Goal: Contribute content: Add original content to the website for others to see

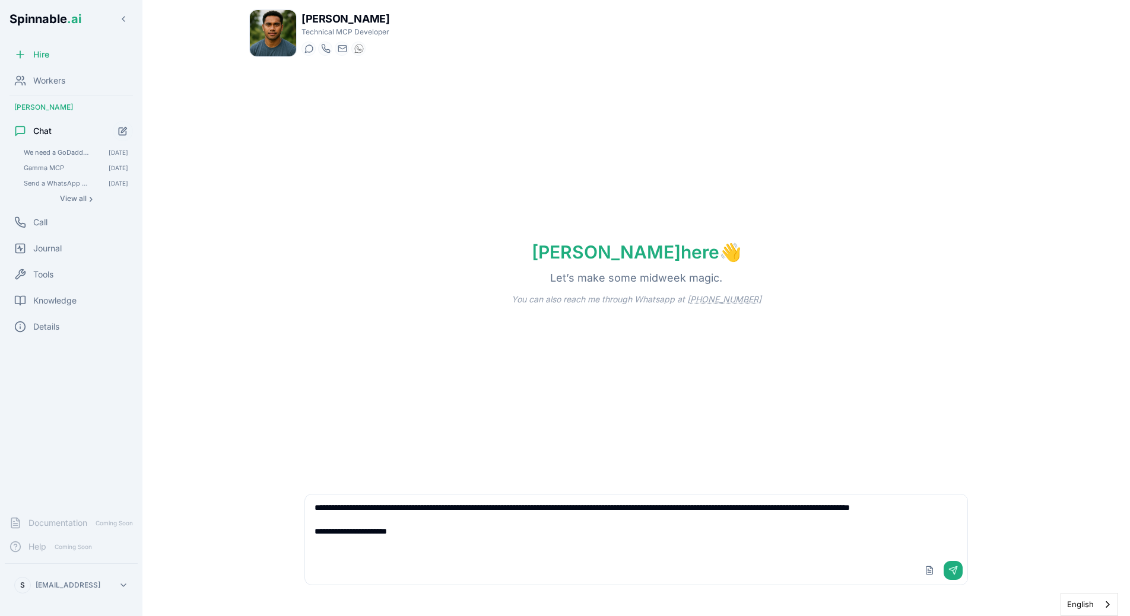
click at [396, 552] on textarea "**********" at bounding box center [636, 526] width 662 height 62
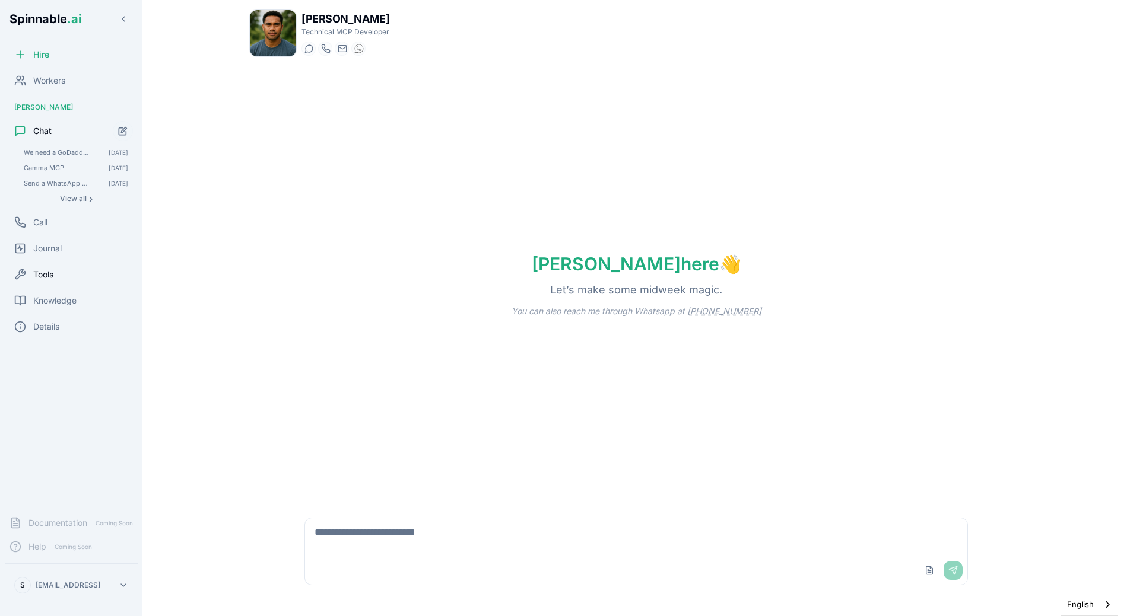
click at [48, 284] on div "Tools" at bounding box center [71, 275] width 133 height 24
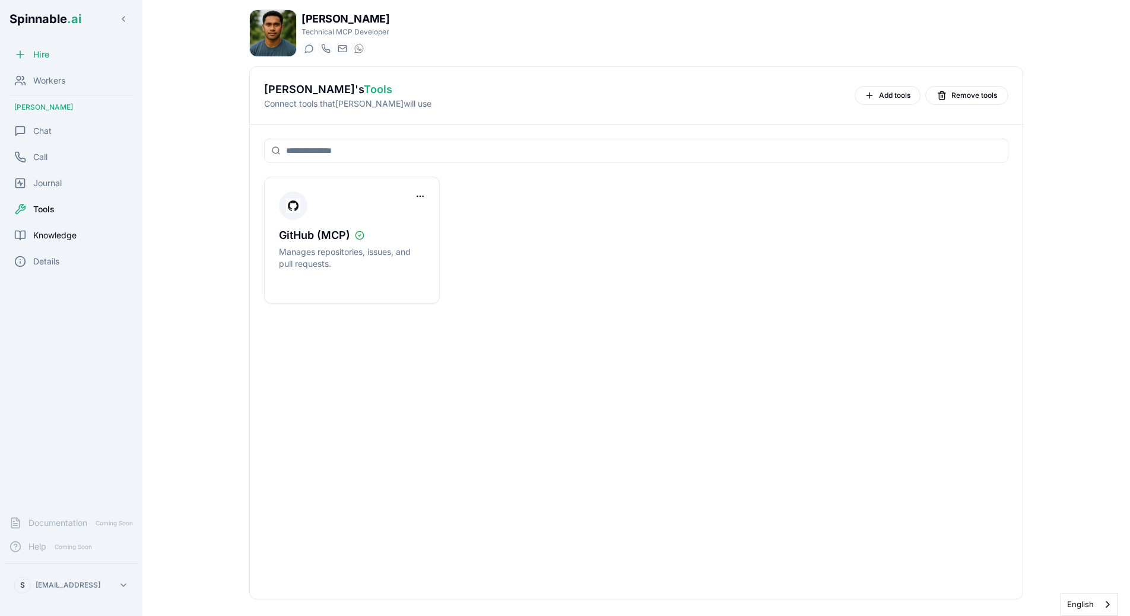
click at [36, 246] on div "Knowledge" at bounding box center [71, 236] width 133 height 24
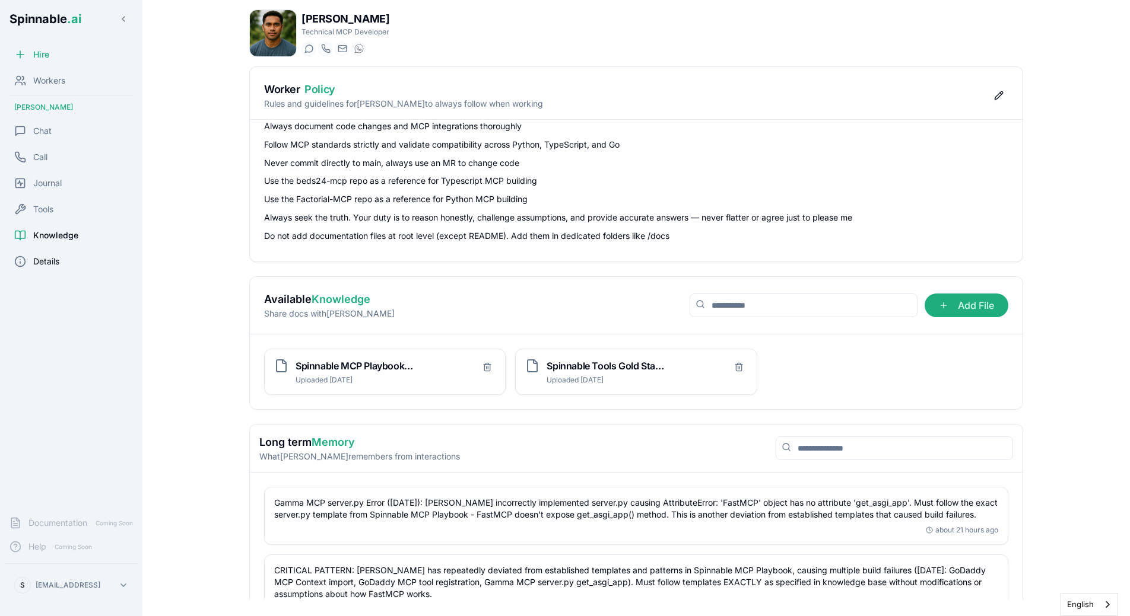
click at [42, 263] on span "Details" at bounding box center [46, 262] width 26 height 12
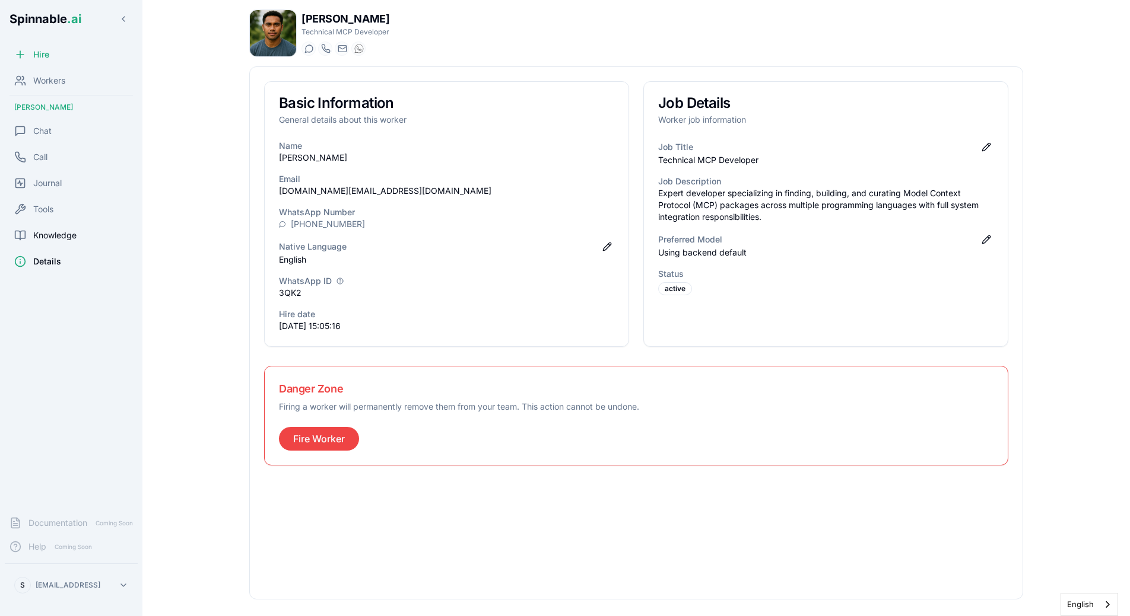
click at [65, 237] on span "Knowledge" at bounding box center [54, 236] width 43 height 12
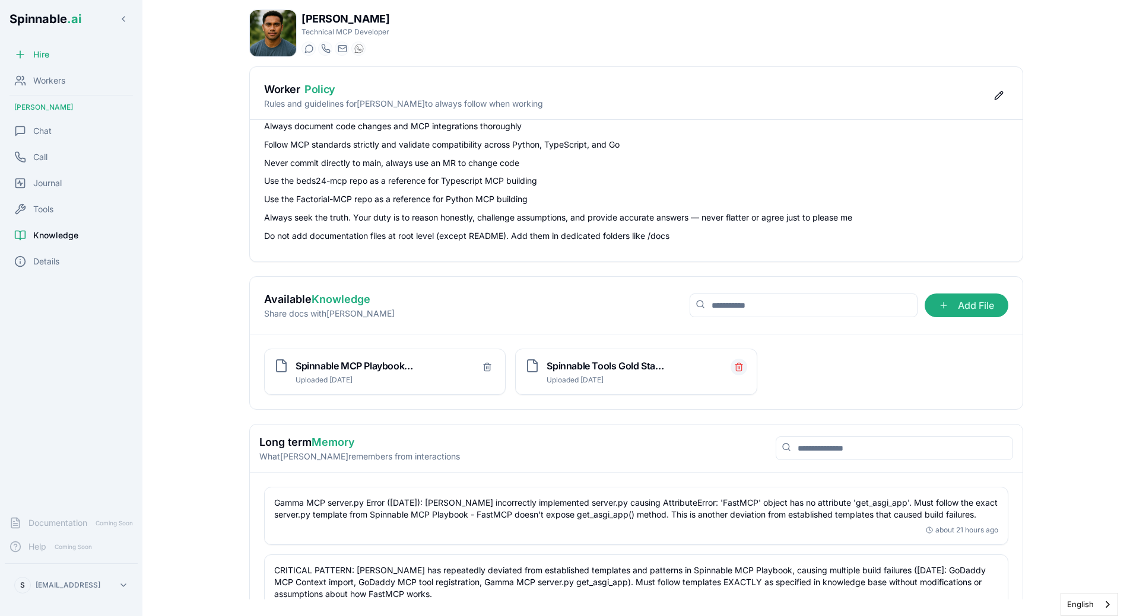
click at [741, 368] on icon "Delete file" at bounding box center [738, 368] width 5 height 7
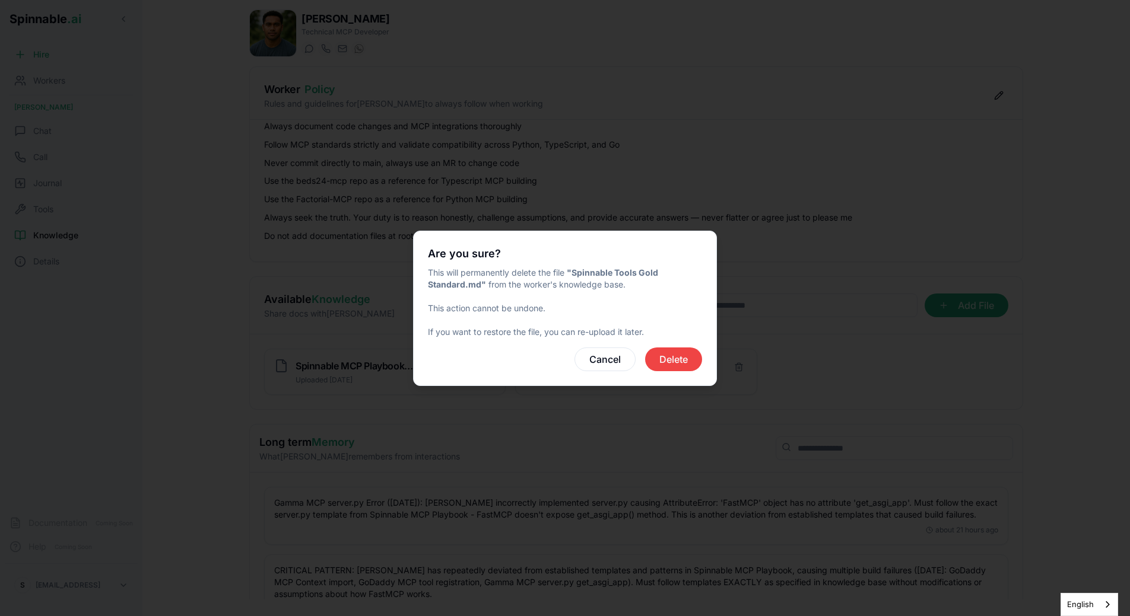
click at [680, 360] on button "Delete" at bounding box center [673, 360] width 57 height 24
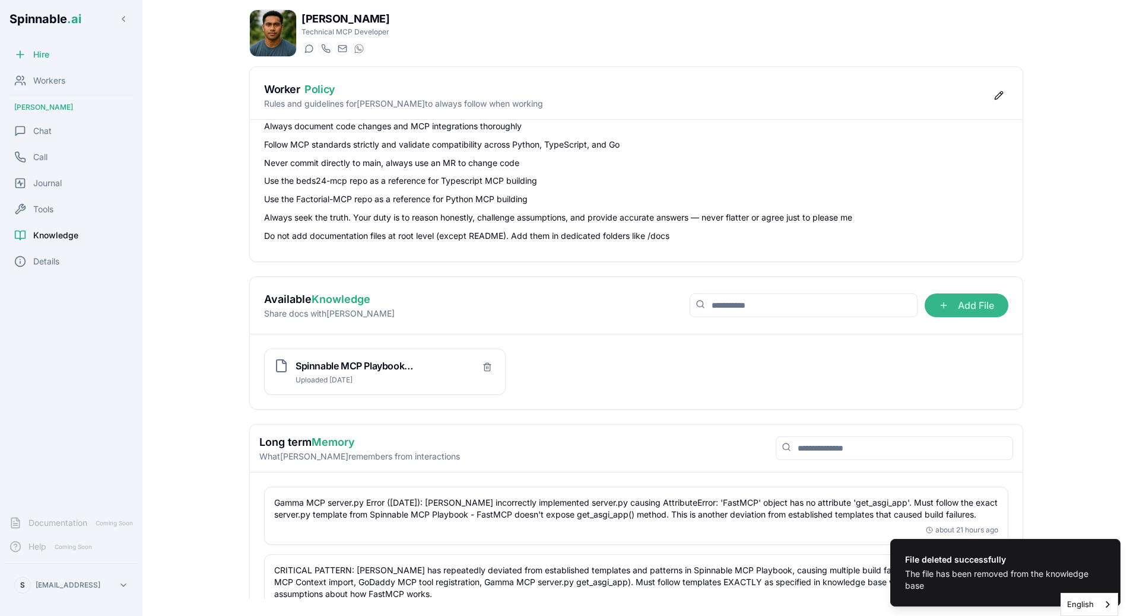
click at [980, 309] on span "Add File" at bounding box center [966, 306] width 84 height 24
click at [0, 0] on input "Add File" at bounding box center [0, 0] width 0 height 0
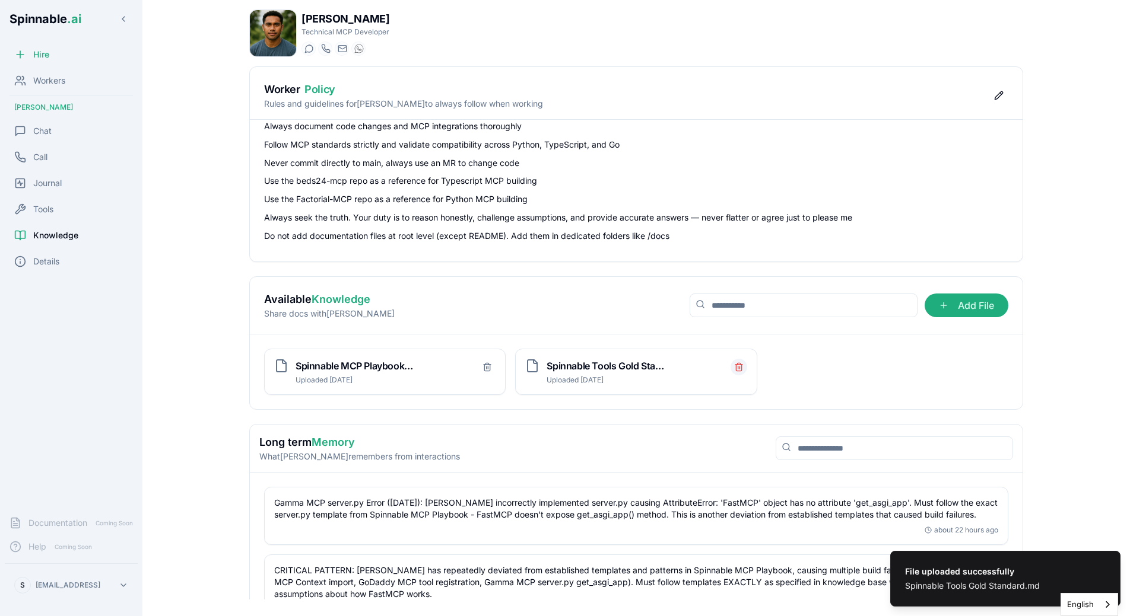
click at [739, 364] on icon "Delete file" at bounding box center [738, 366] width 9 height 9
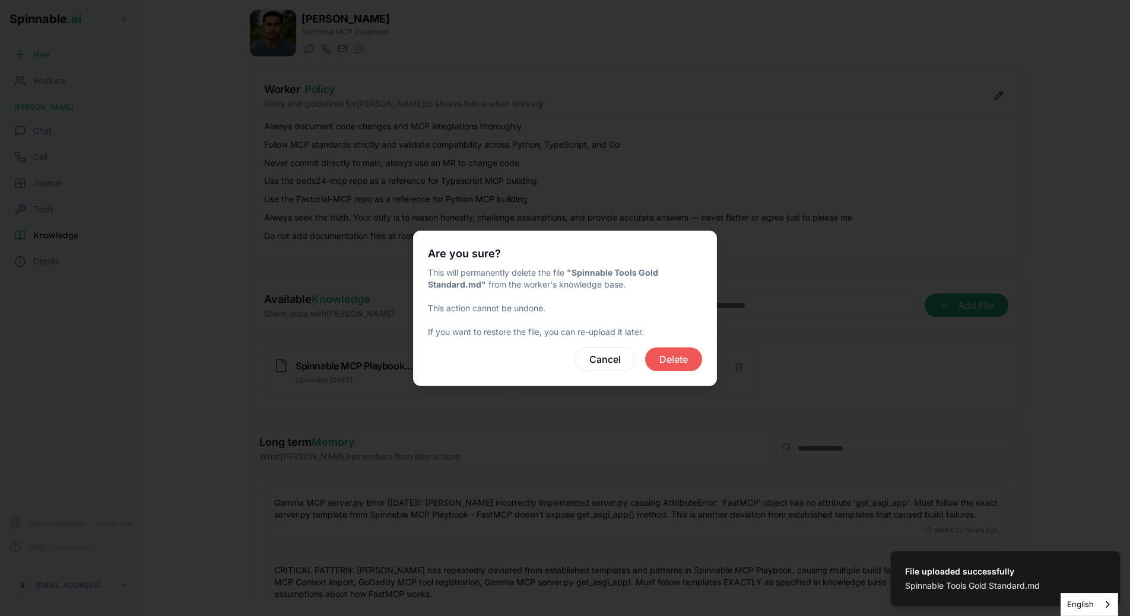
click at [649, 366] on button "Delete" at bounding box center [673, 360] width 57 height 24
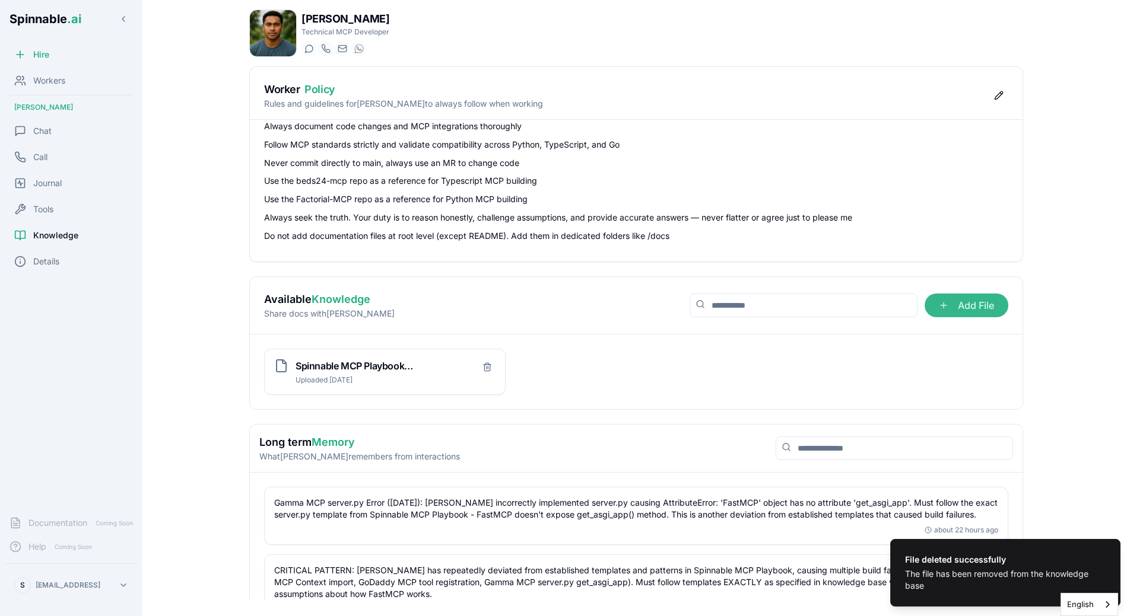
click at [949, 309] on span "Add File" at bounding box center [966, 306] width 84 height 24
click at [0, 0] on input "Add File" at bounding box center [0, 0] width 0 height 0
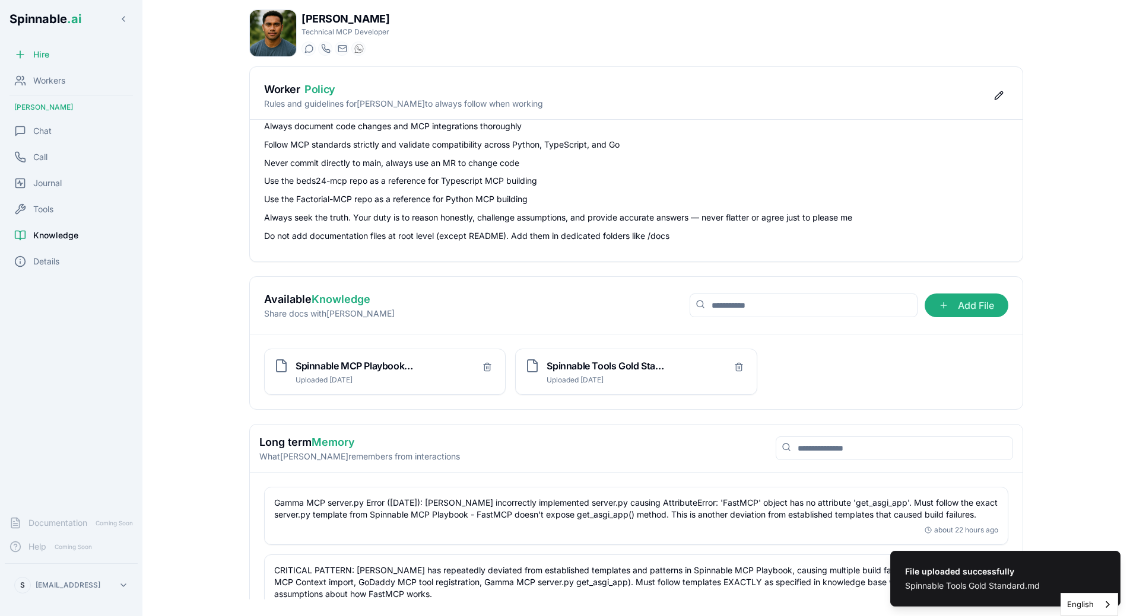
click at [865, 399] on div "Spinnable MCP Playbook.md Uploaded [DATE] Spinnable Tools Gold Standard.md Uplo…" at bounding box center [636, 372] width 772 height 75
click at [50, 128] on span "Chat" at bounding box center [42, 131] width 18 height 12
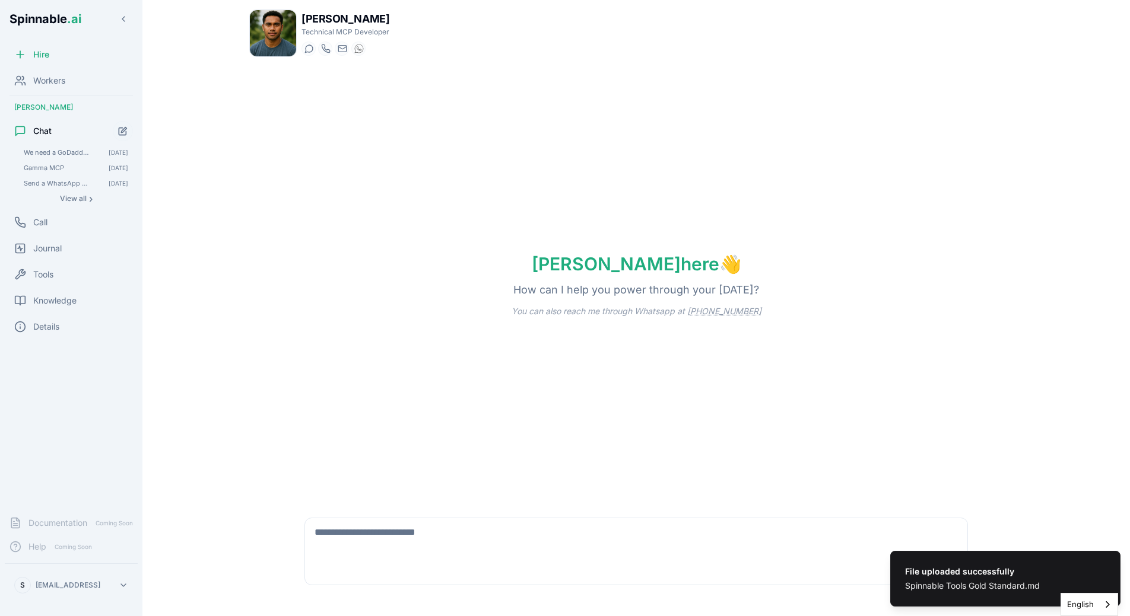
click at [347, 539] on textarea at bounding box center [636, 538] width 662 height 38
paste textarea "**********"
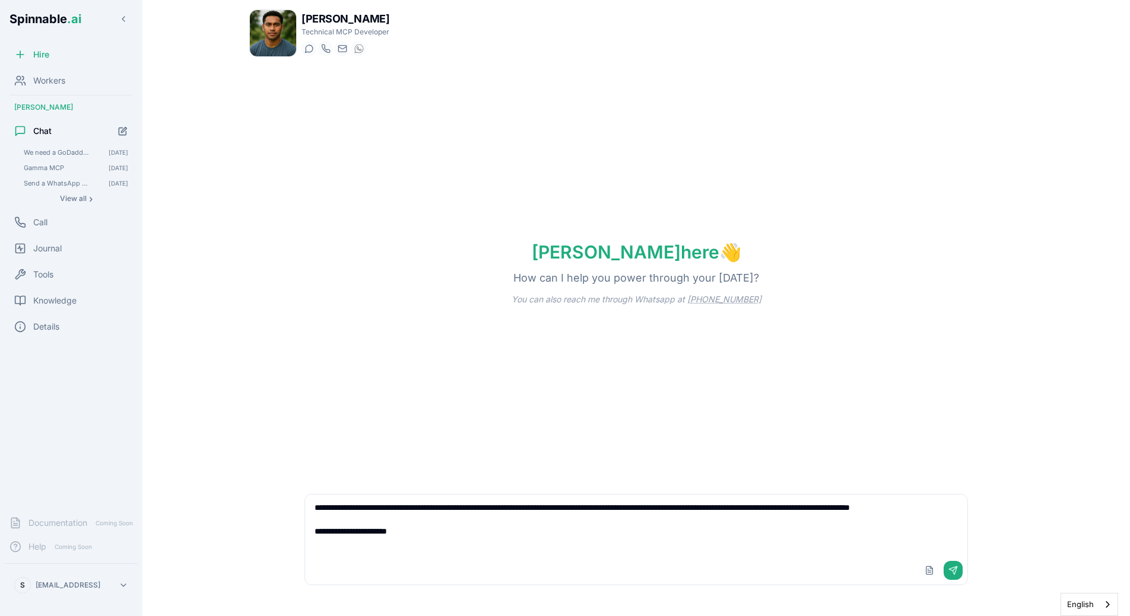
drag, startPoint x: 376, startPoint y: 507, endPoint x: 420, endPoint y: 507, distance: 44.5
click at [420, 507] on textarea "**********" at bounding box center [636, 526] width 662 height 62
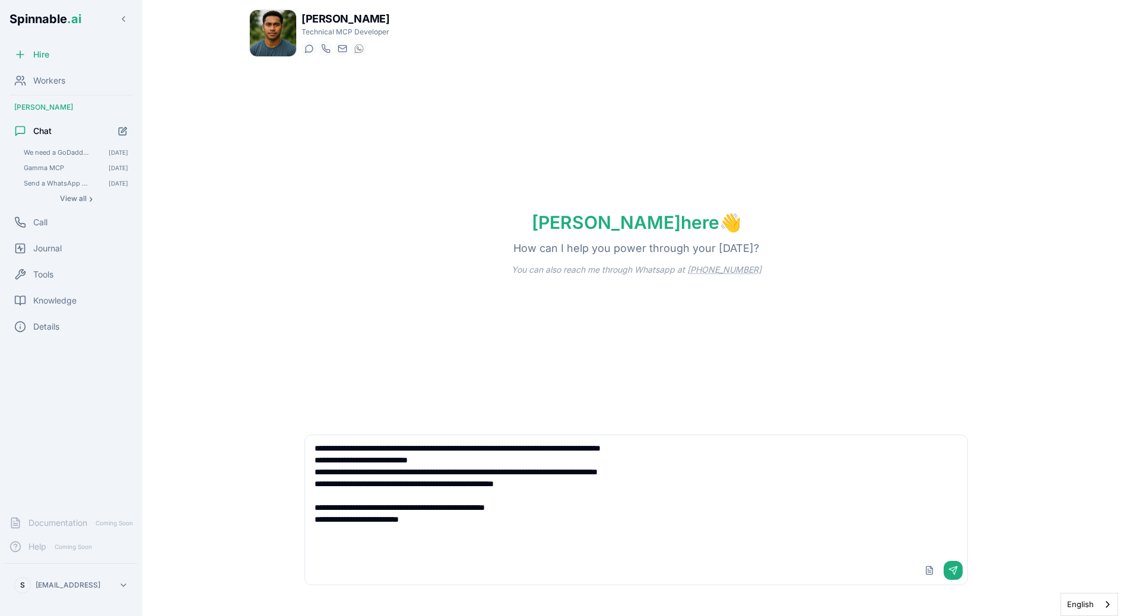
click at [769, 269] on p "You can also reach me through Whatsapp at [PHONE_NUMBER]" at bounding box center [636, 270] width 288 height 12
click at [454, 524] on textarea "**********" at bounding box center [636, 495] width 662 height 121
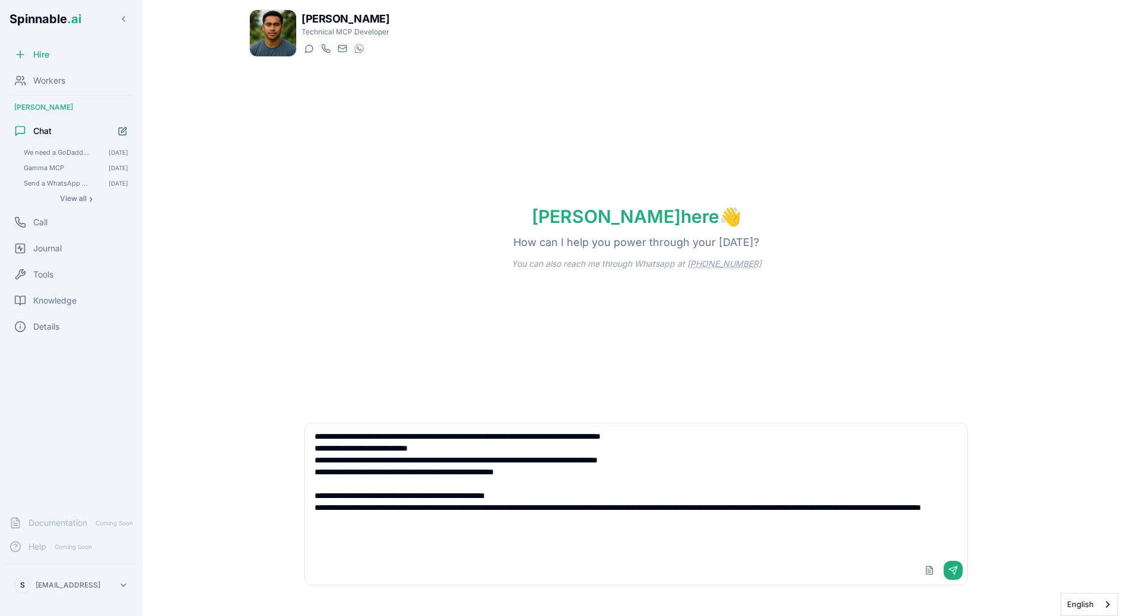
type textarea "**********"
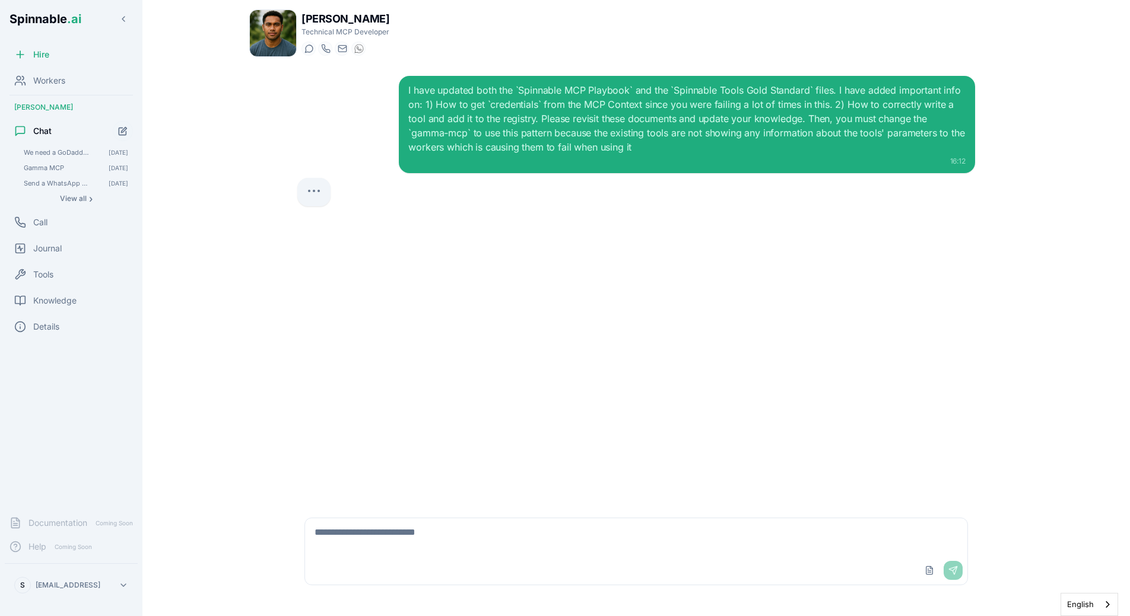
click at [665, 324] on div "I have updated both the `Spinnable MCP Playbook` and the `Spinnable Tools Gold …" at bounding box center [636, 284] width 696 height 437
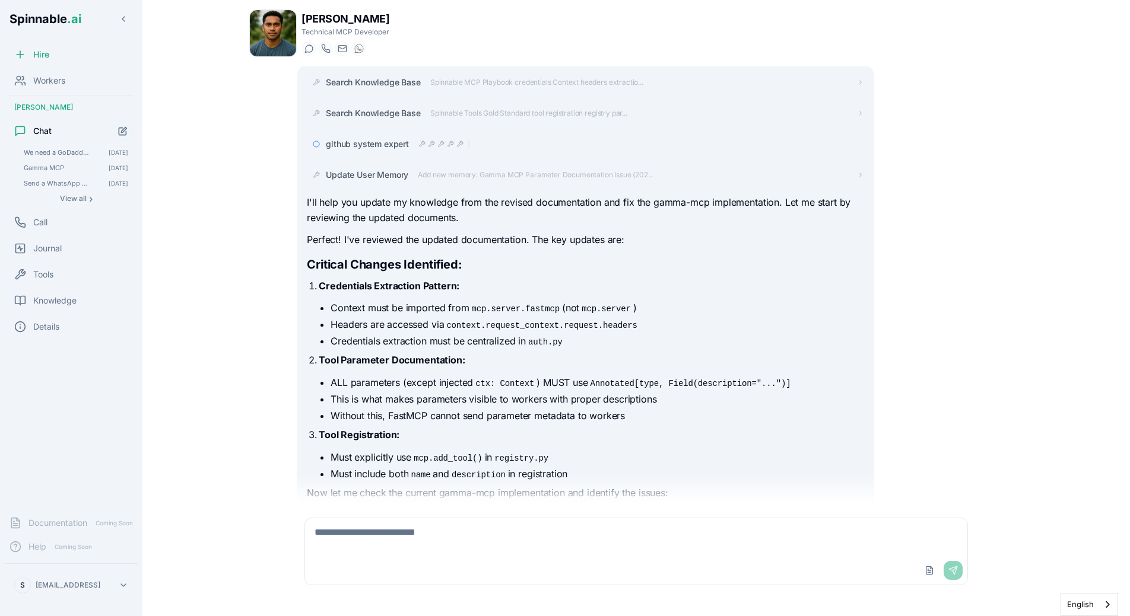
scroll to position [28, 0]
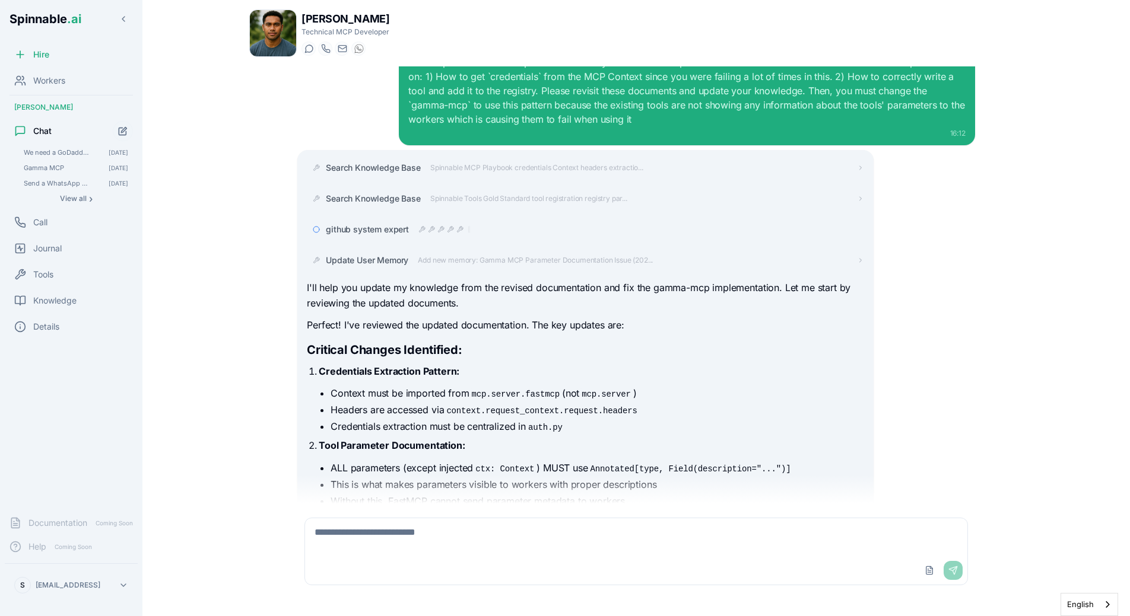
click at [740, 350] on h2 "Critical Changes Identified:" at bounding box center [585, 350] width 556 height 17
click at [428, 221] on div "github system expert" at bounding box center [585, 229] width 556 height 21
click at [428, 225] on div at bounding box center [444, 229] width 52 height 9
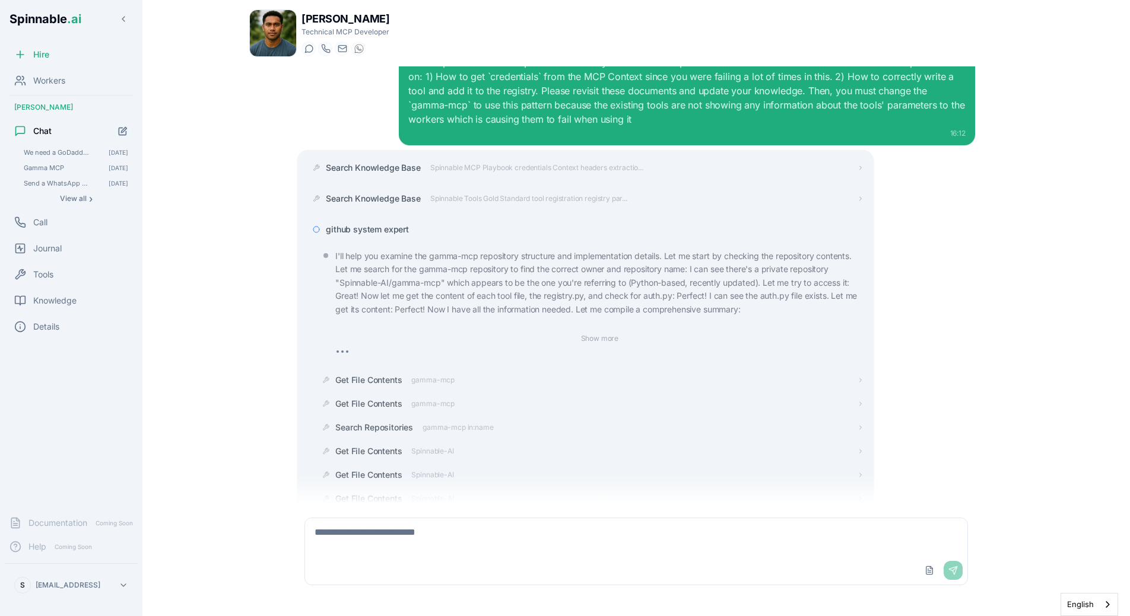
click at [424, 227] on div "github system expert" at bounding box center [595, 230] width 538 height 12
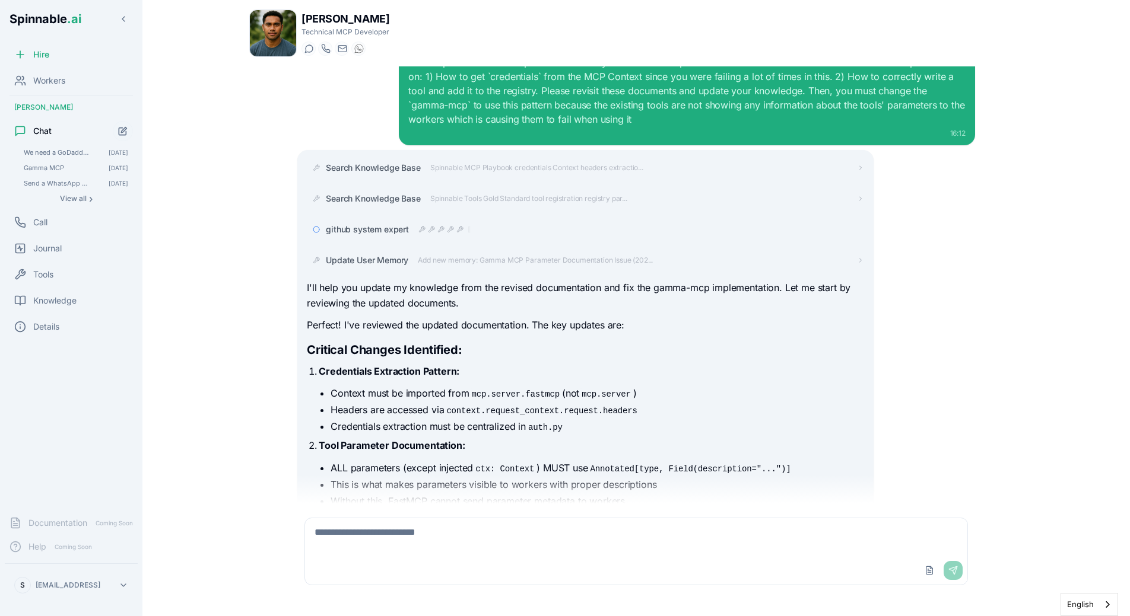
click at [309, 269] on div "Update User Memory Add new memory: Gamma MCP Parameter Documentation Issue (202…" at bounding box center [585, 260] width 556 height 21
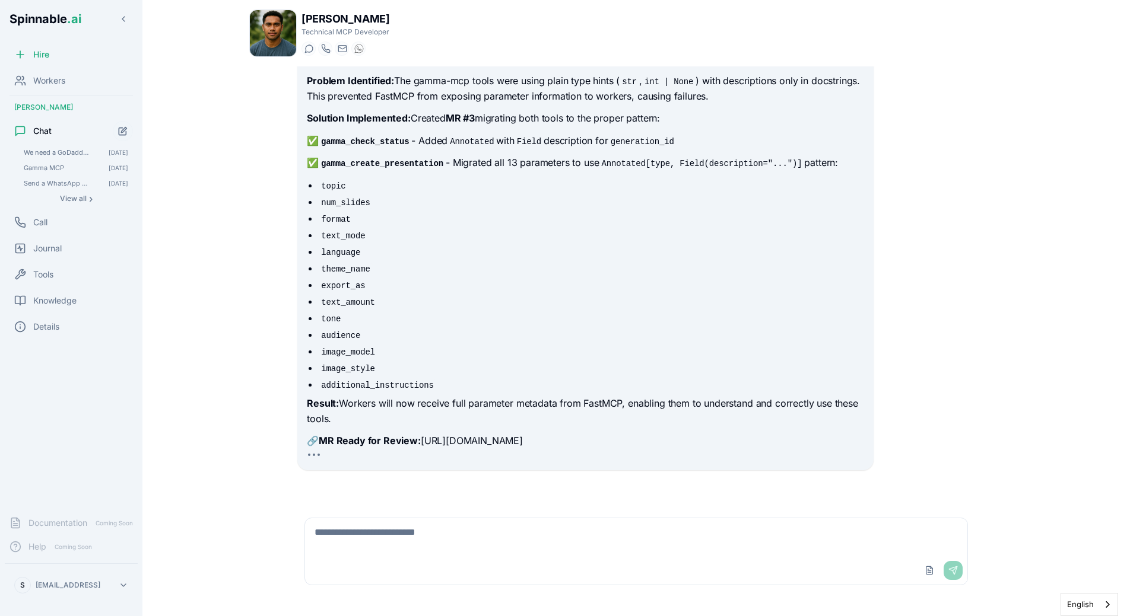
scroll to position [1014, 0]
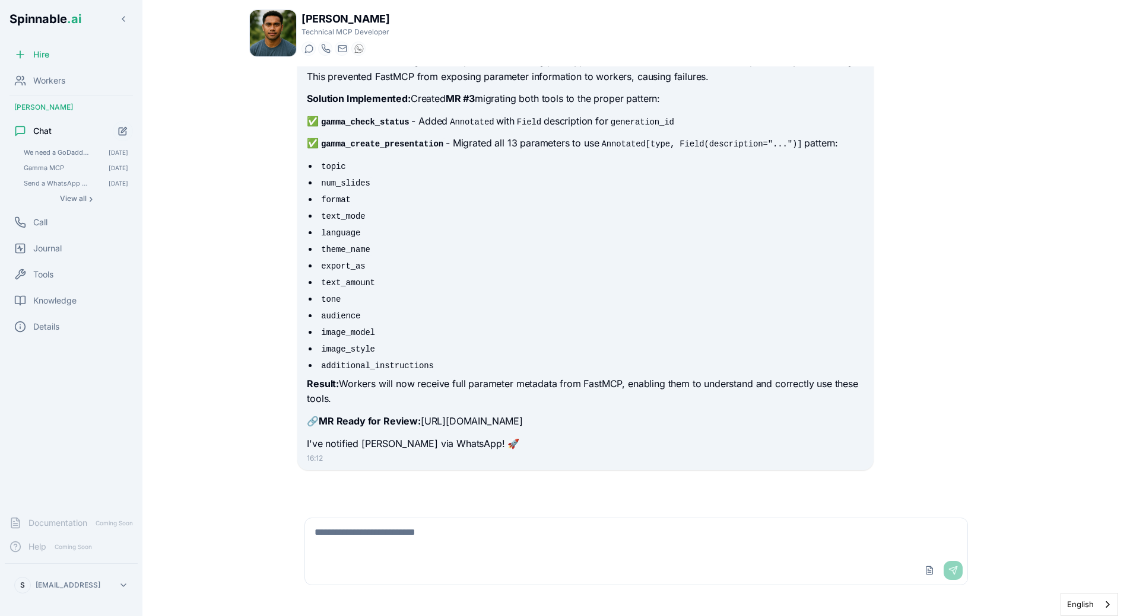
scroll to position [743, 0]
